Goal: Information Seeking & Learning: Learn about a topic

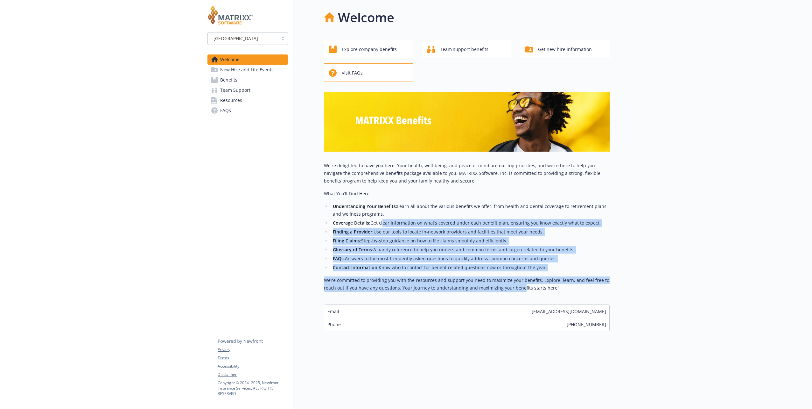
drag, startPoint x: 392, startPoint y: 221, endPoint x: 519, endPoint y: 290, distance: 144.9
click at [519, 290] on div "We're delighted to have you here. Your health, well-being, and peace of mind ar…" at bounding box center [467, 227] width 286 height 130
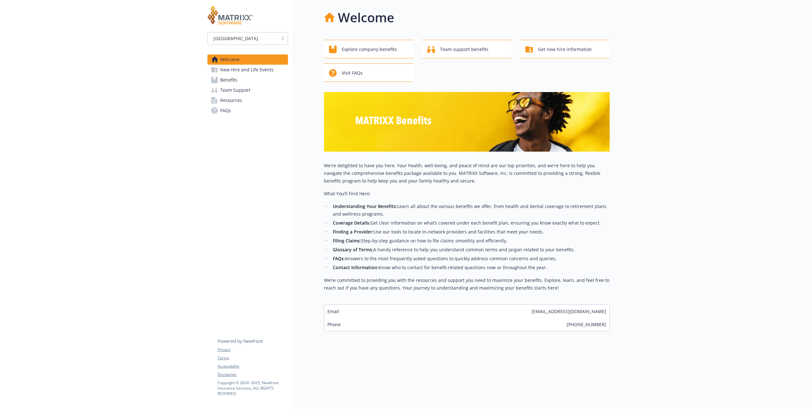
drag, startPoint x: 519, startPoint y: 290, endPoint x: 574, endPoint y: 291, distance: 54.7
click at [574, 291] on div "We're delighted to have you here. Your health, well-being, and peace of mind ar…" at bounding box center [467, 229] width 286 height 135
click at [378, 52] on span "Explore company benefits" at bounding box center [369, 49] width 55 height 12
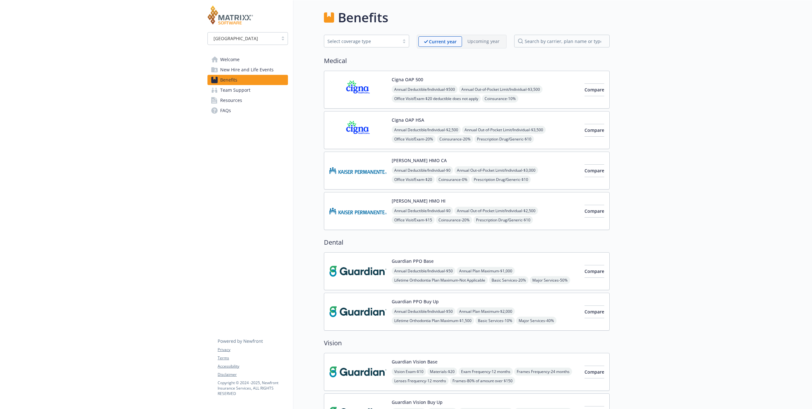
click at [255, 71] on span "New Hire and Life Events" at bounding box center [246, 70] width 53 height 10
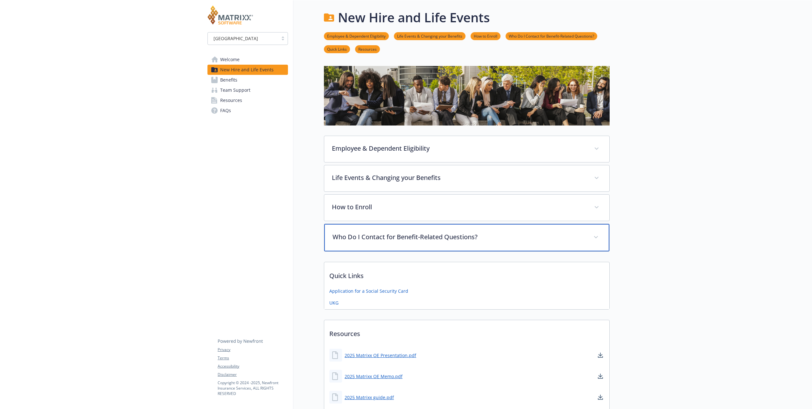
click at [478, 236] on p "Who Do I Contact for Benefit-Related Questions?" at bounding box center [458, 237] width 253 height 10
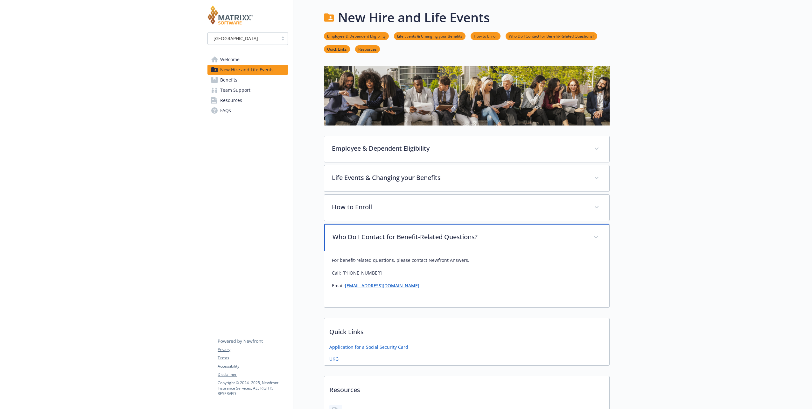
click at [559, 237] on p "Who Do I Contact for Benefit-Related Questions?" at bounding box center [458, 237] width 253 height 10
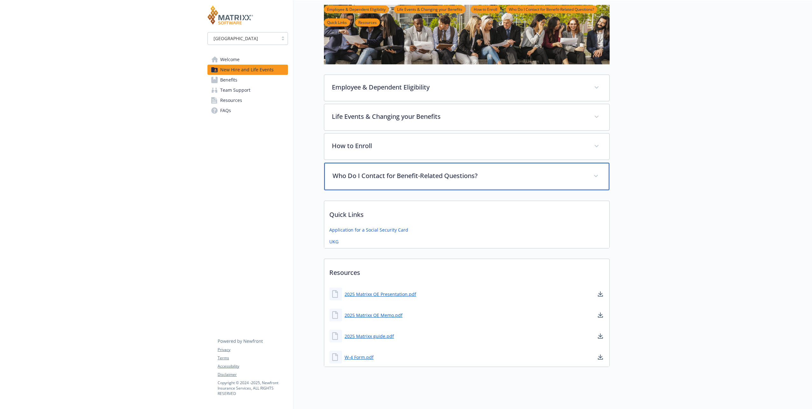
scroll to position [64, 0]
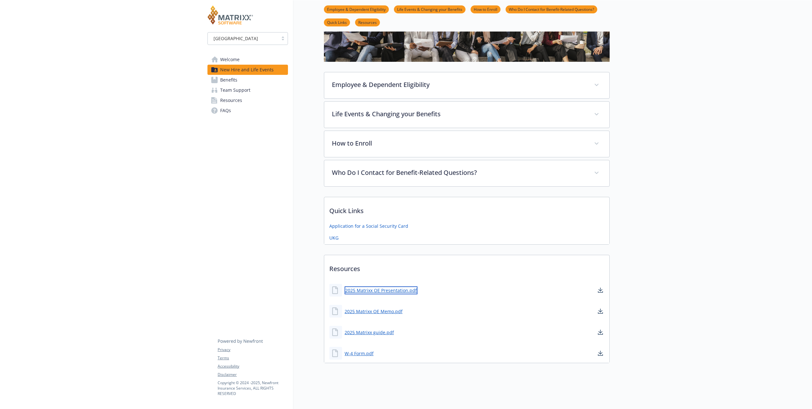
click at [377, 291] on link "2025 Matrixx OE Presentation.pdf" at bounding box center [381, 290] width 73 height 8
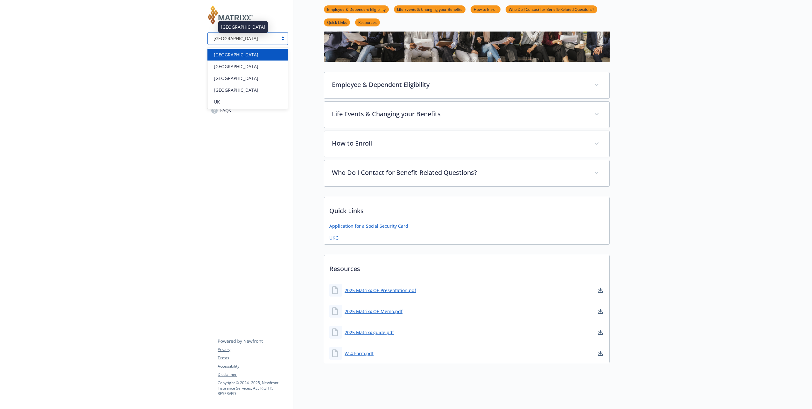
click at [249, 41] on div "[GEOGRAPHIC_DATA]" at bounding box center [243, 38] width 64 height 7
click at [241, 68] on div "[GEOGRAPHIC_DATA]" at bounding box center [247, 66] width 73 height 7
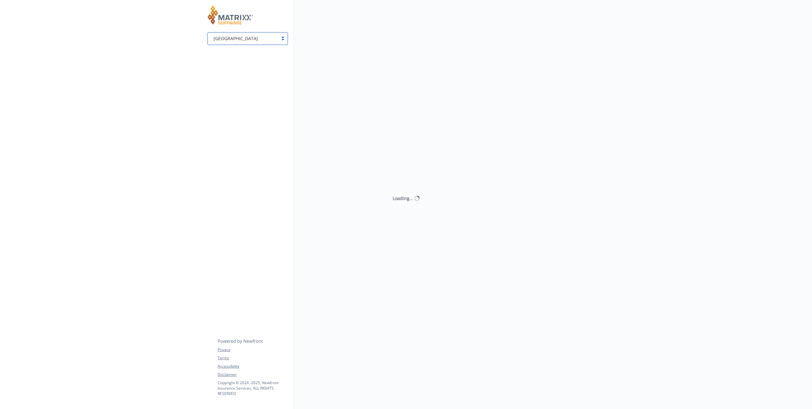
scroll to position [5, 0]
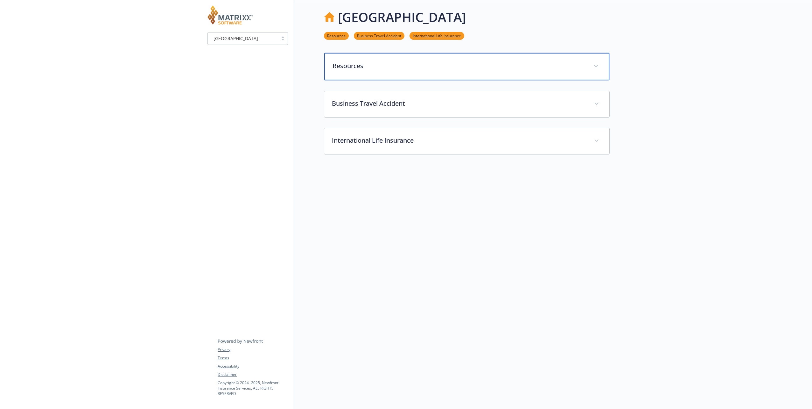
click at [387, 63] on p "Resources" at bounding box center [458, 66] width 253 height 10
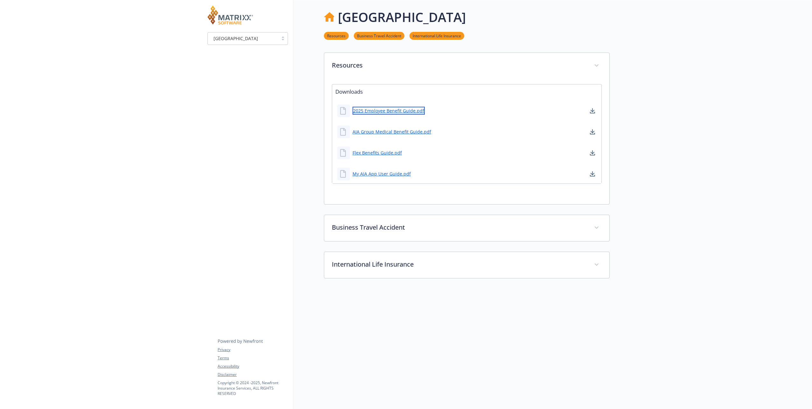
click at [396, 107] on link "2025 Employee Benefit Guide.pdf" at bounding box center [389, 111] width 72 height 8
click at [385, 149] on link "Flex Benefits Guide.pdf" at bounding box center [378, 153] width 51 height 8
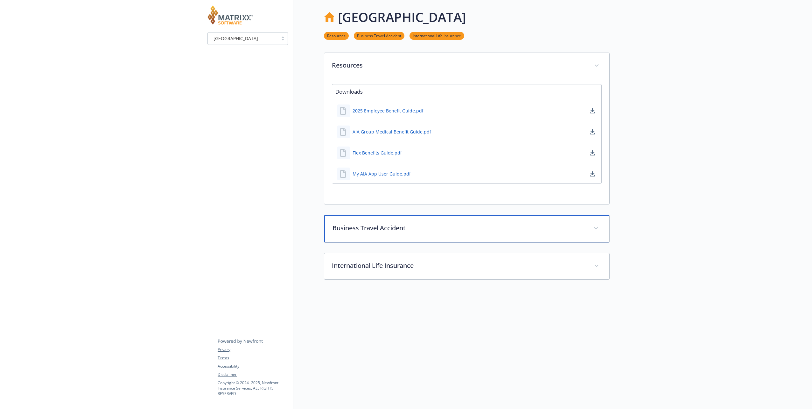
click at [535, 223] on p "Business Travel Accident" at bounding box center [458, 228] width 253 height 10
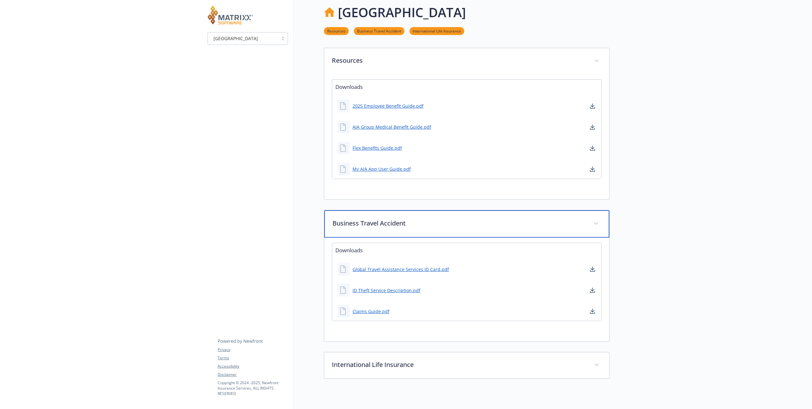
click at [535, 223] on p "Business Travel Accident" at bounding box center [458, 223] width 253 height 10
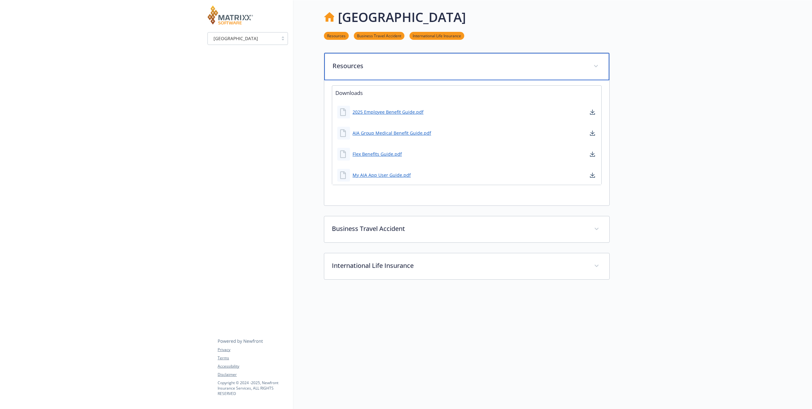
click at [444, 61] on p "Resources" at bounding box center [458, 66] width 253 height 10
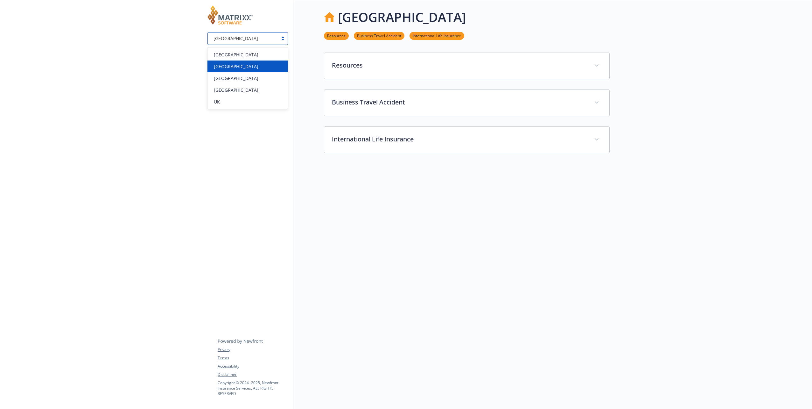
click at [276, 40] on div "[GEOGRAPHIC_DATA]" at bounding box center [243, 38] width 70 height 8
click at [251, 83] on div "[GEOGRAPHIC_DATA]" at bounding box center [247, 78] width 80 height 12
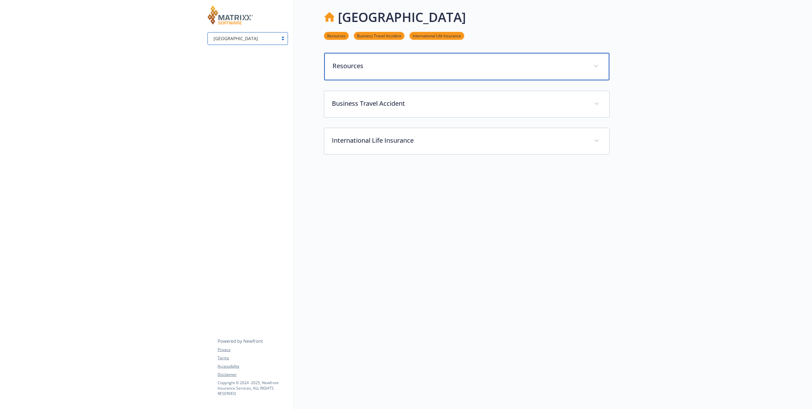
click at [411, 53] on div "Resources" at bounding box center [466, 66] width 285 height 27
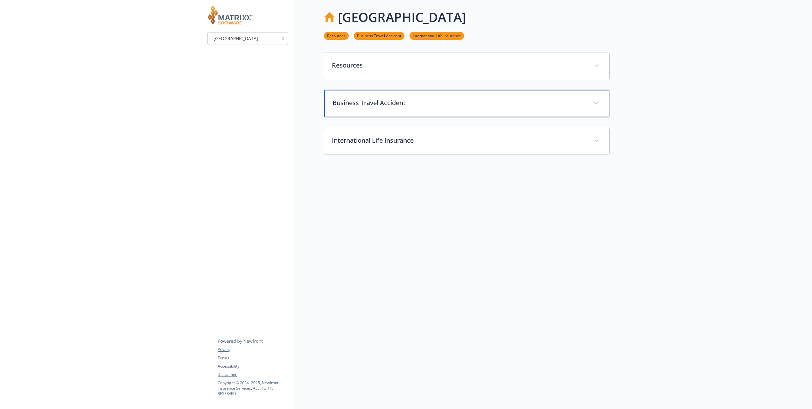
click at [403, 98] on p "Business Travel Accident" at bounding box center [458, 103] width 253 height 10
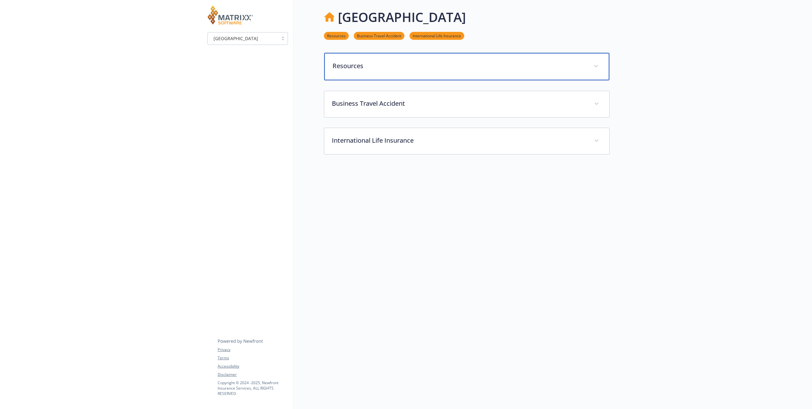
click at [429, 66] on div "Resources" at bounding box center [466, 66] width 285 height 27
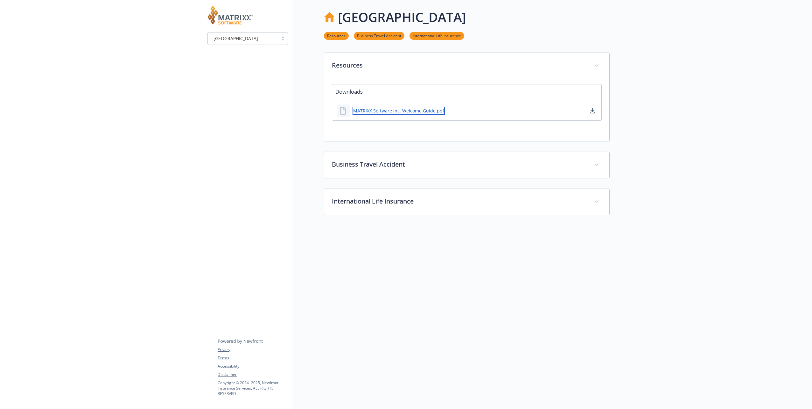
click at [392, 107] on link "MATRIXX Software Inc. Welcome Guide.pdf" at bounding box center [399, 111] width 92 height 8
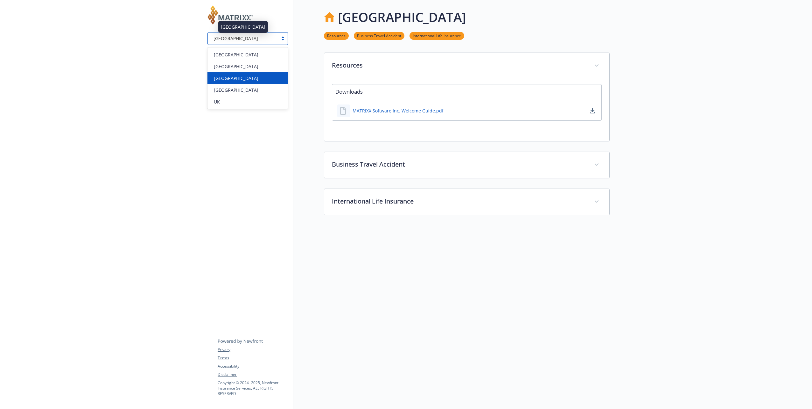
click at [238, 37] on div "[GEOGRAPHIC_DATA]" at bounding box center [243, 38] width 64 height 7
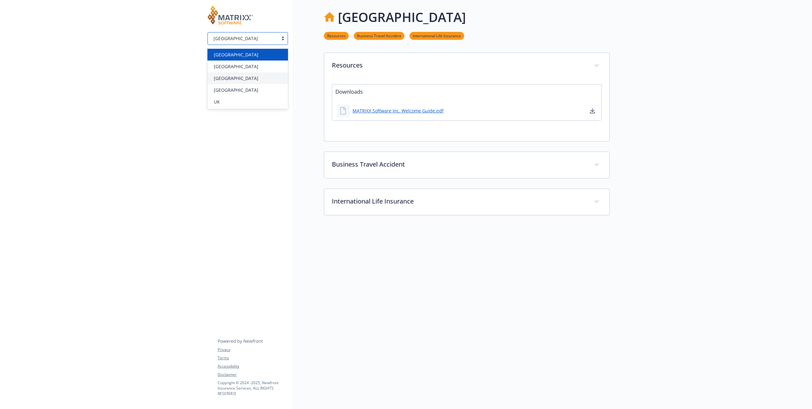
click at [245, 53] on div "[GEOGRAPHIC_DATA]" at bounding box center [247, 54] width 73 height 7
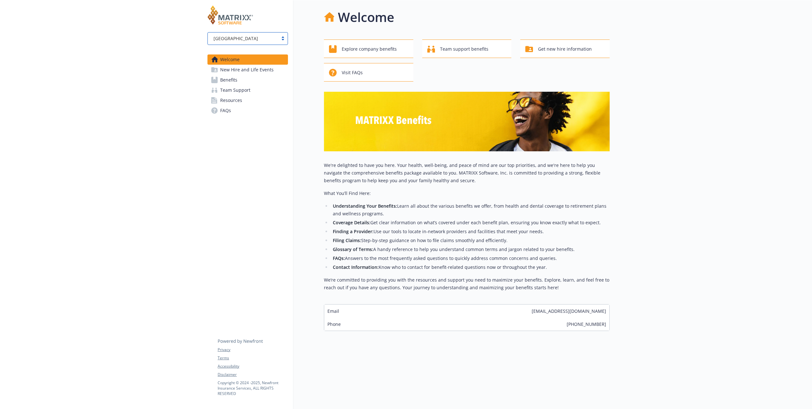
click at [232, 71] on span "New Hire and Life Events" at bounding box center [246, 70] width 53 height 10
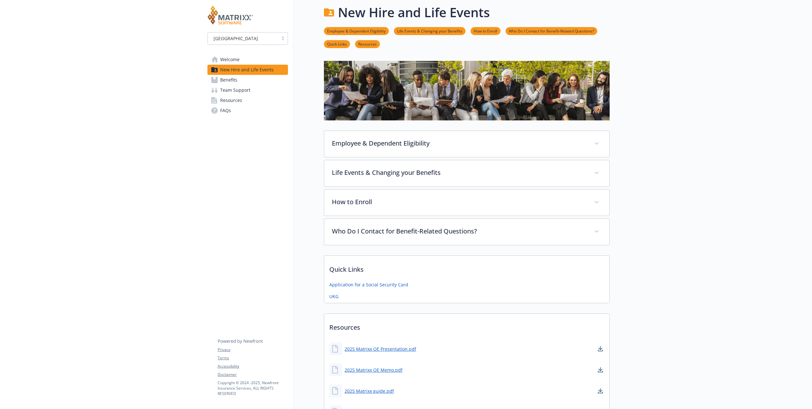
click at [235, 81] on span "Benefits" at bounding box center [228, 80] width 17 height 10
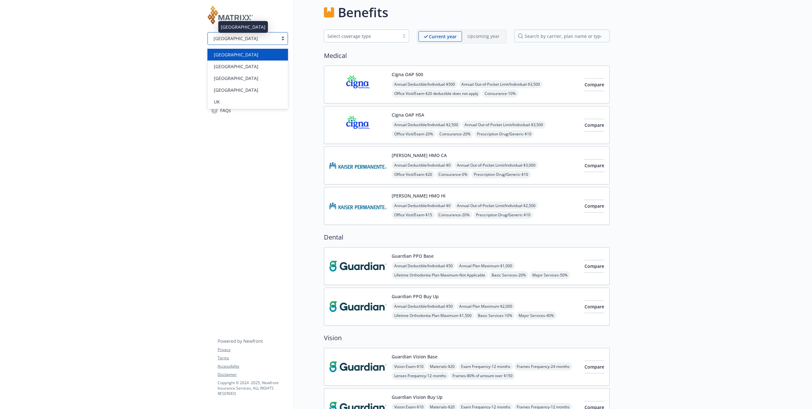
click at [263, 40] on div "[GEOGRAPHIC_DATA]" at bounding box center [243, 38] width 64 height 7
click at [250, 66] on div "[GEOGRAPHIC_DATA]" at bounding box center [247, 66] width 73 height 7
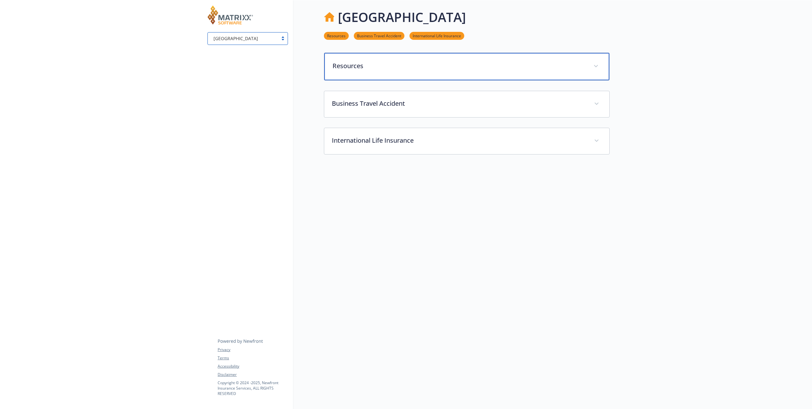
click at [449, 53] on div "Resources" at bounding box center [466, 66] width 285 height 27
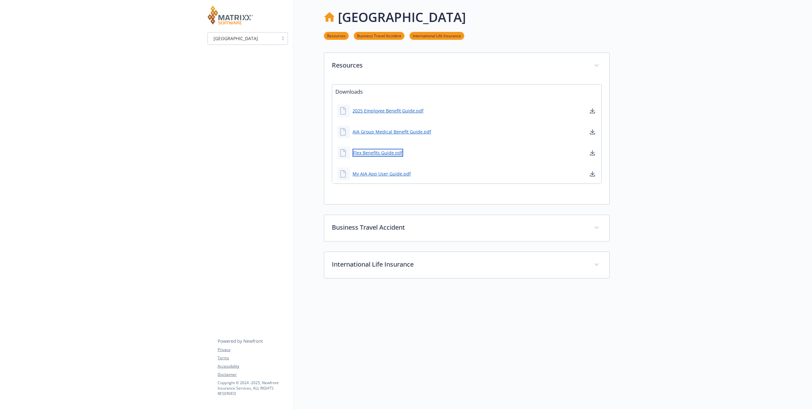
click at [387, 149] on link "Flex Benefits Guide.pdf" at bounding box center [378, 153] width 51 height 8
click at [399, 107] on link "2025 Employee Benefit Guide.pdf" at bounding box center [389, 111] width 72 height 8
